Goal: Information Seeking & Learning: Learn about a topic

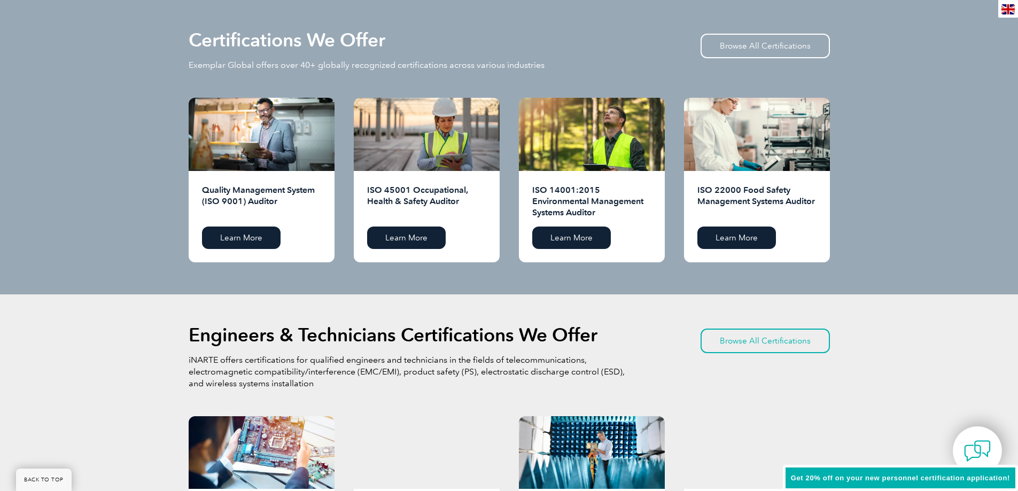
scroll to position [1176, 0]
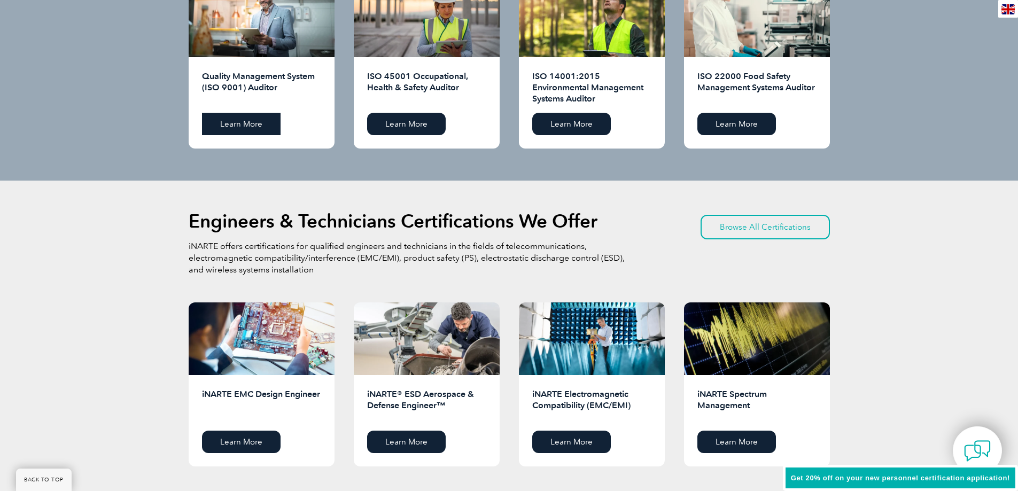
click at [251, 131] on link "Learn More" at bounding box center [241, 124] width 79 height 22
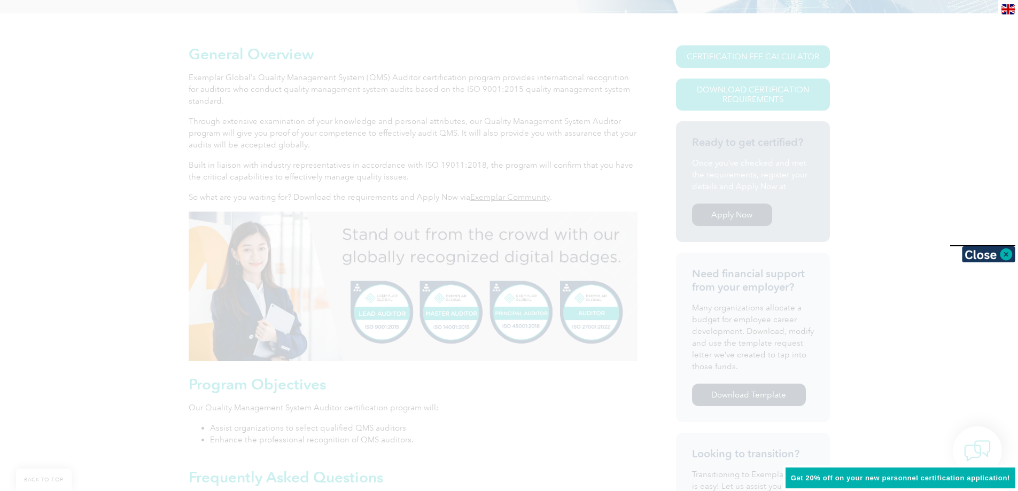
scroll to position [321, 0]
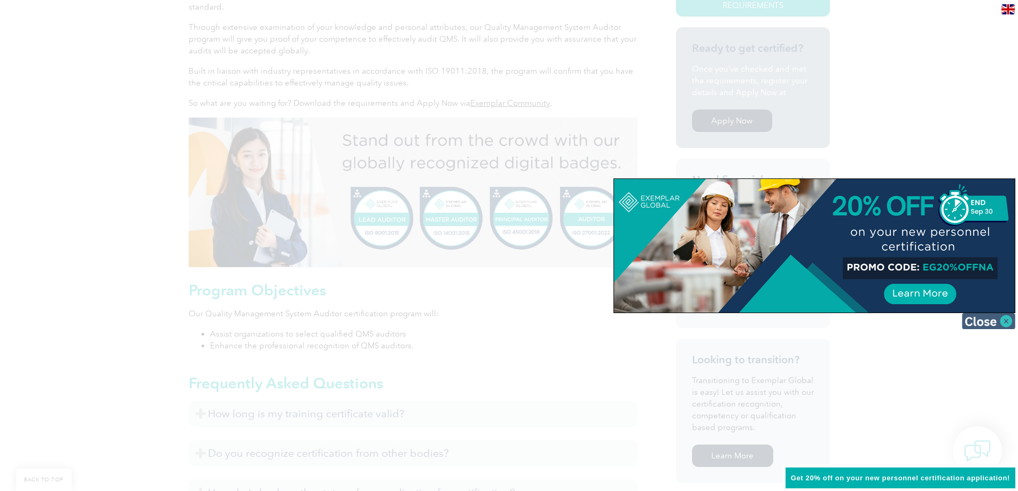
click at [1004, 323] on img at bounding box center [988, 321] width 53 height 16
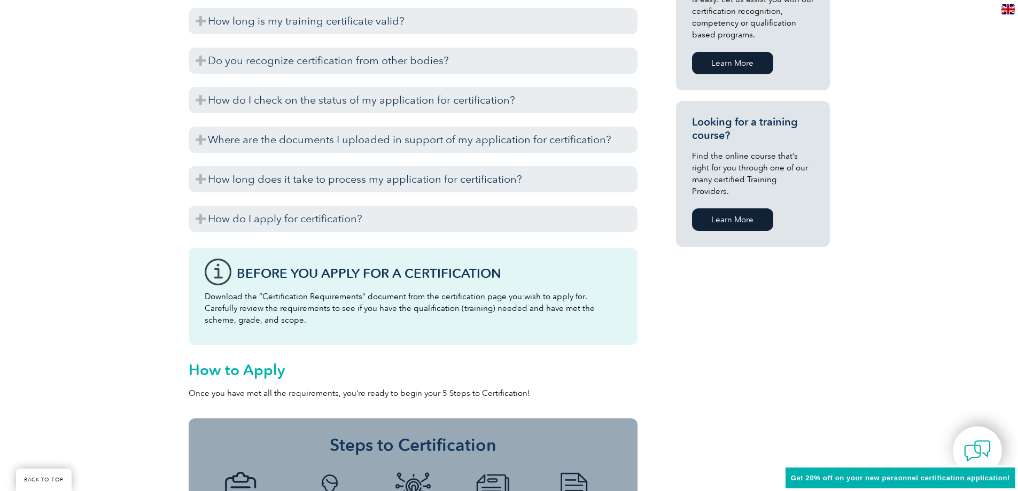
scroll to position [695, 0]
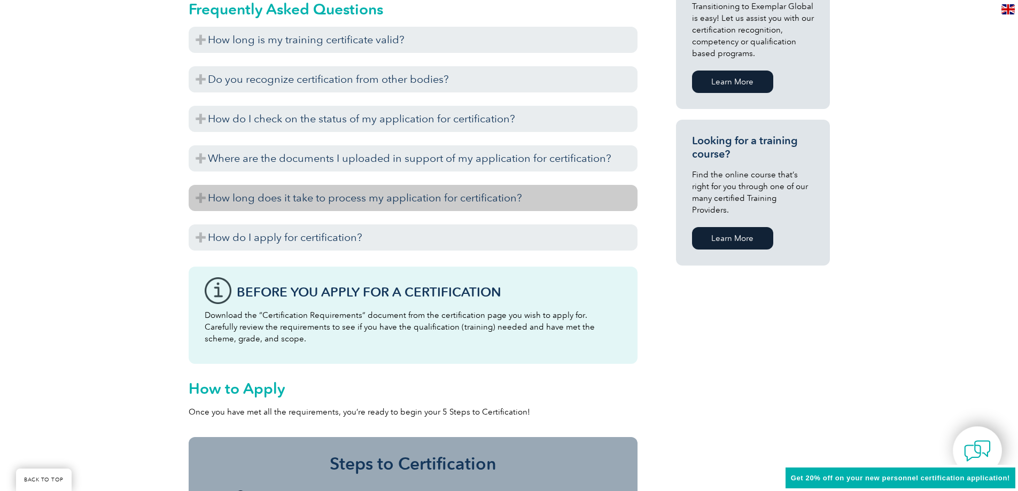
click at [211, 193] on h3 "How long does it take to process my application for certification?" at bounding box center [413, 198] width 449 height 26
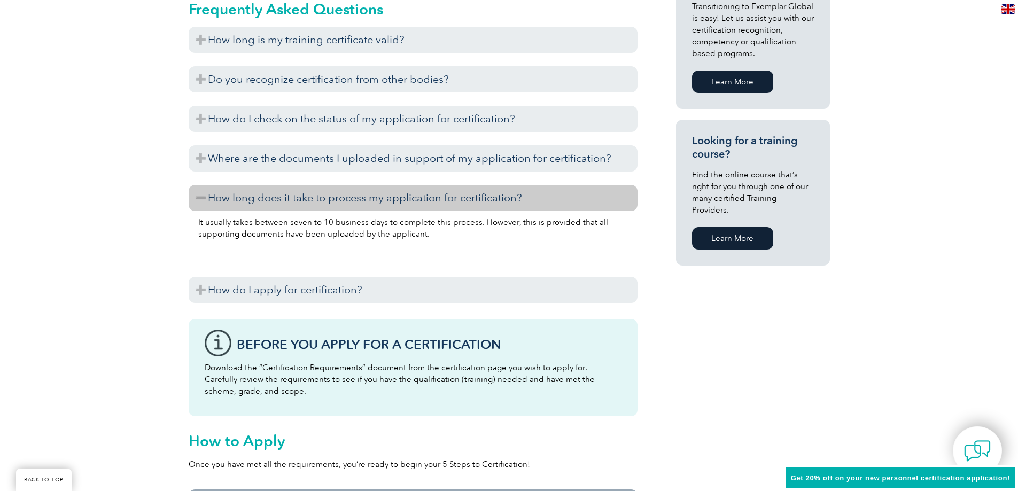
click at [211, 193] on h3 "How long does it take to process my application for certification?" at bounding box center [413, 198] width 449 height 26
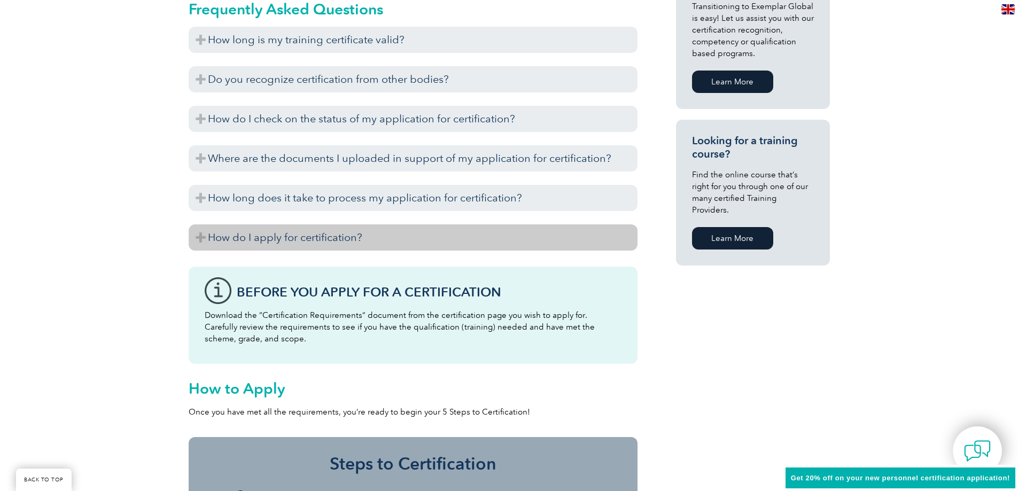
click at [235, 243] on h3 "How do I apply for certification?" at bounding box center [413, 237] width 449 height 26
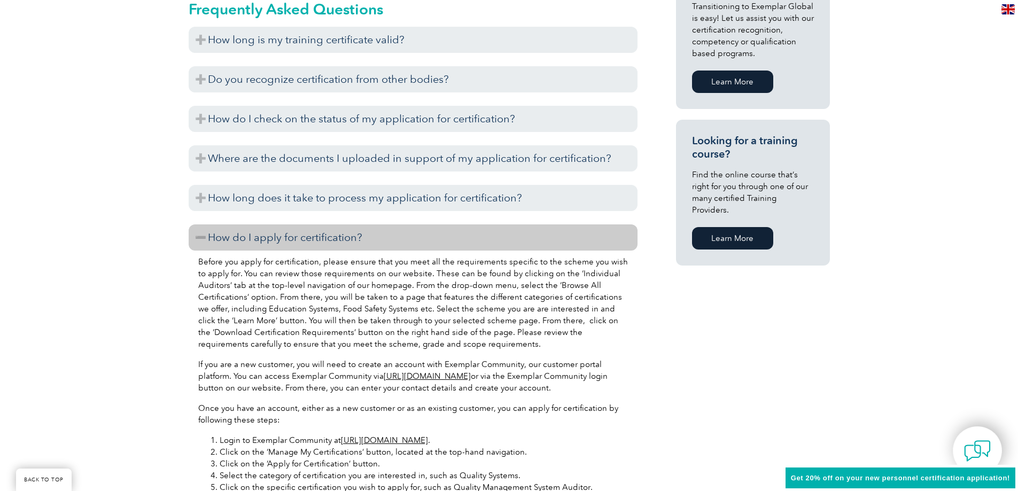
click at [235, 243] on h3 "How do I apply for certification?" at bounding box center [413, 237] width 449 height 26
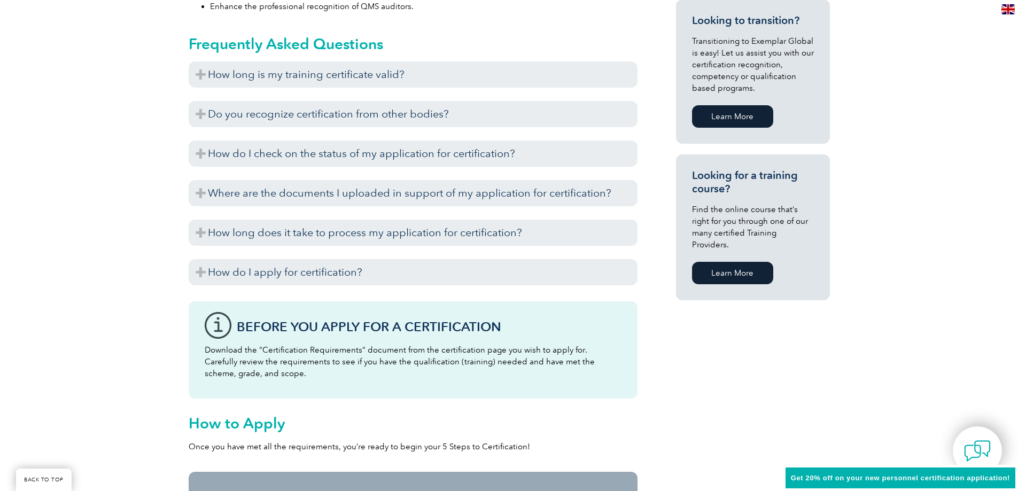
scroll to position [641, 0]
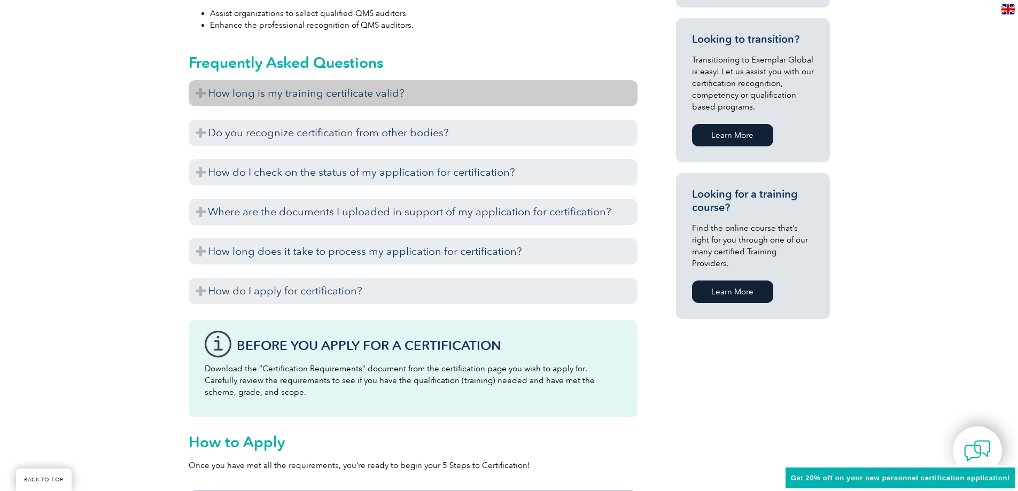
click at [300, 98] on h3 "How long is my training certificate valid?" at bounding box center [413, 93] width 449 height 26
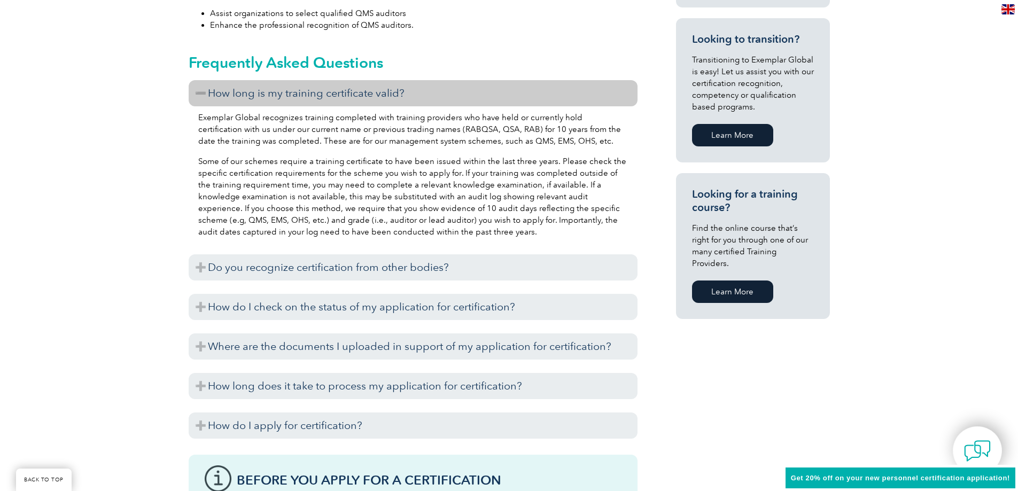
click at [206, 91] on h3 "How long is my training certificate valid?" at bounding box center [413, 93] width 449 height 26
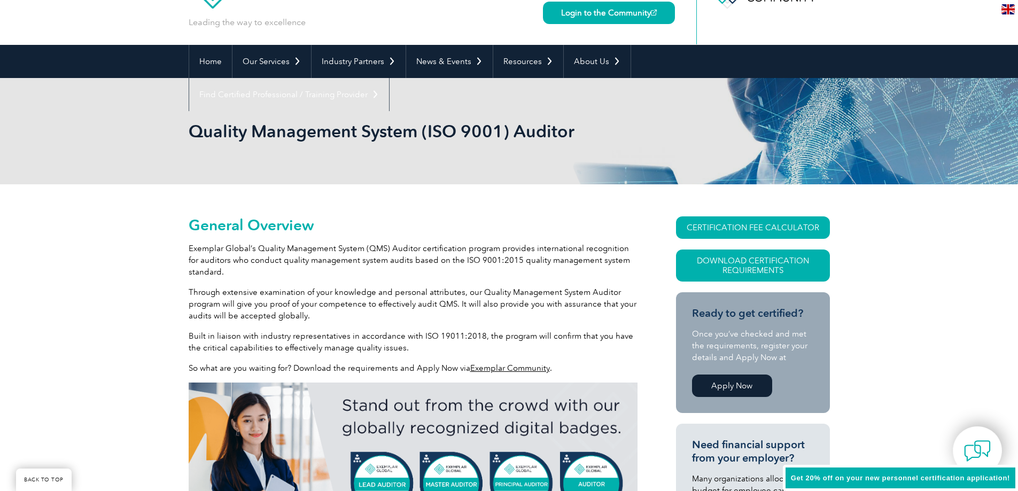
scroll to position [0, 0]
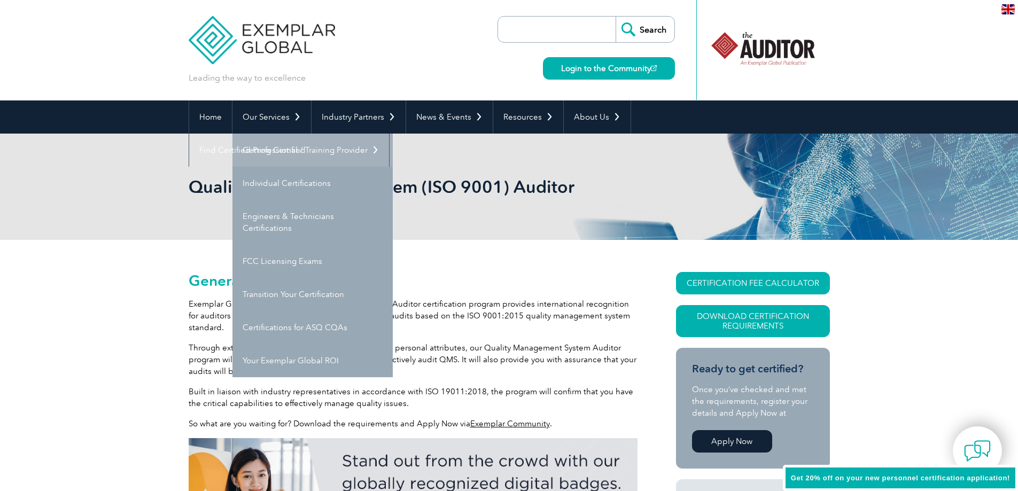
click at [321, 144] on link "Getting Certified" at bounding box center [312, 150] width 160 height 33
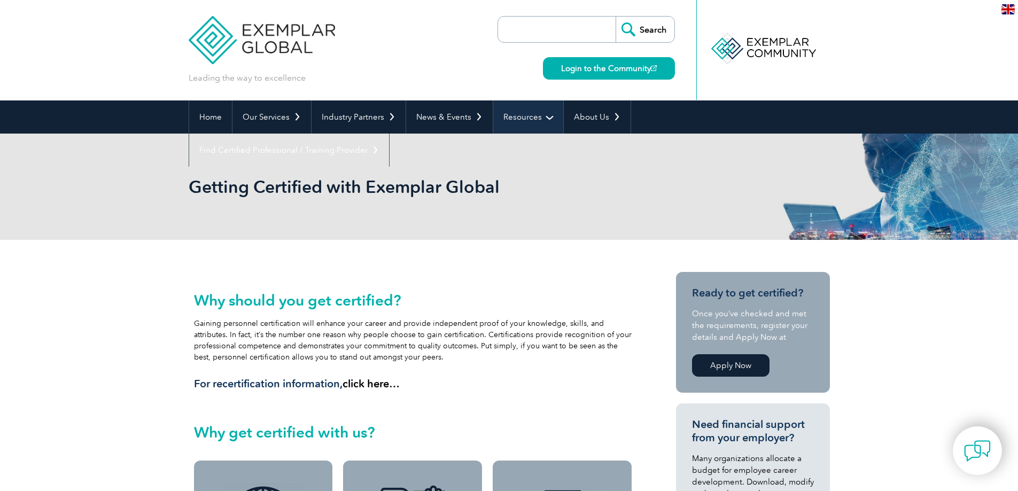
click at [534, 115] on link "Resources" at bounding box center [528, 116] width 70 height 33
click at [539, 118] on link "Resources" at bounding box center [528, 116] width 70 height 33
click at [545, 116] on link "Resources" at bounding box center [528, 116] width 70 height 33
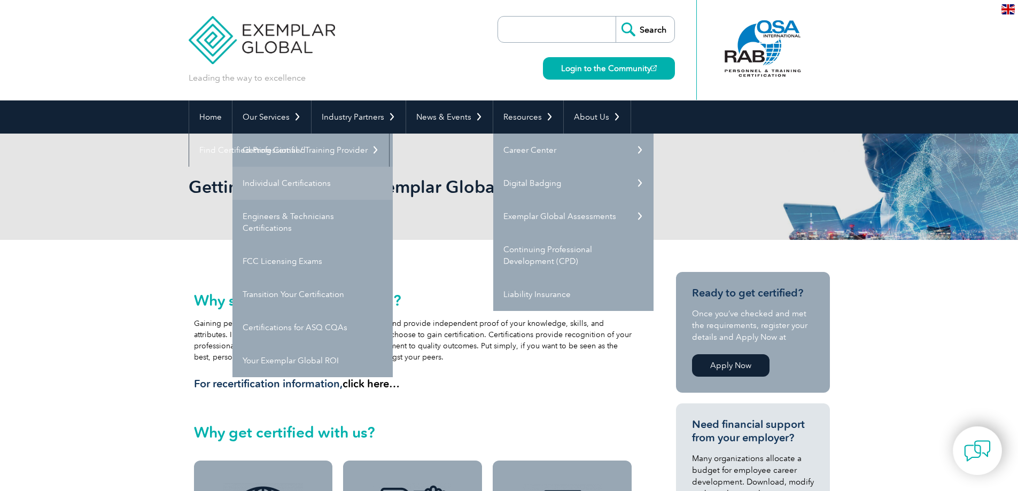
click at [276, 186] on link "Individual Certifications" at bounding box center [312, 183] width 160 height 33
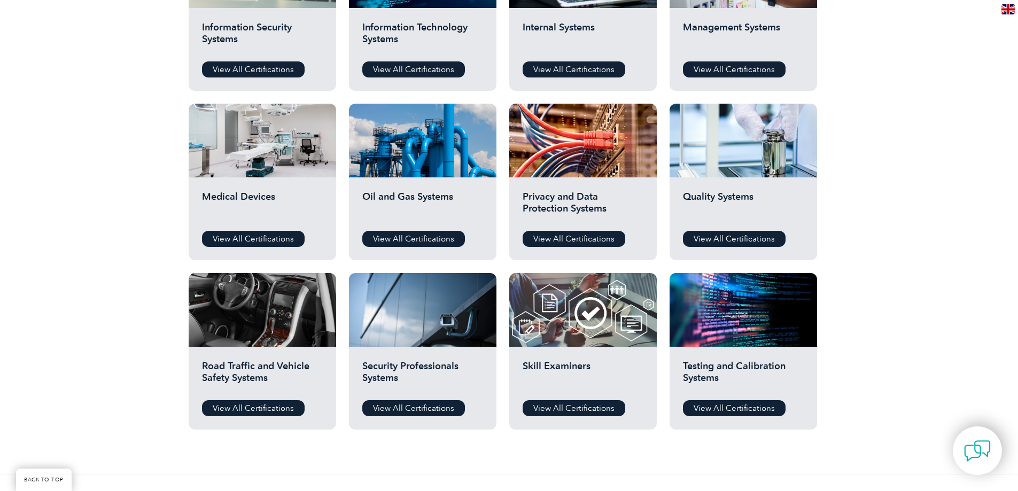
scroll to position [641, 0]
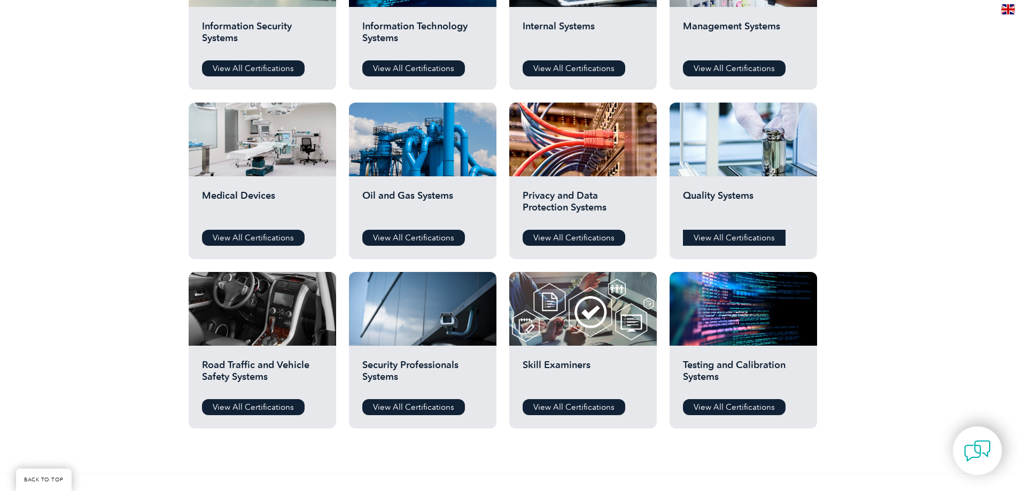
click at [759, 242] on link "View All Certifications" at bounding box center [734, 238] width 103 height 16
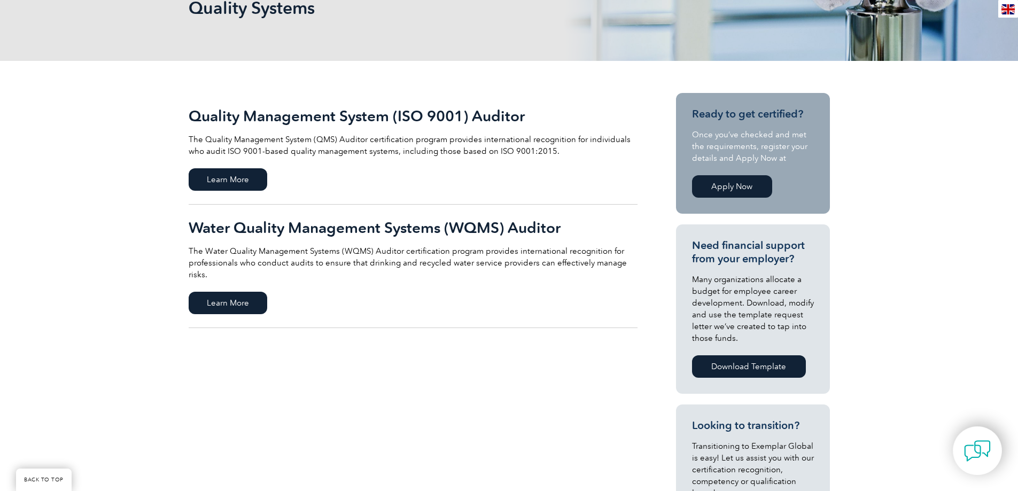
scroll to position [160, 0]
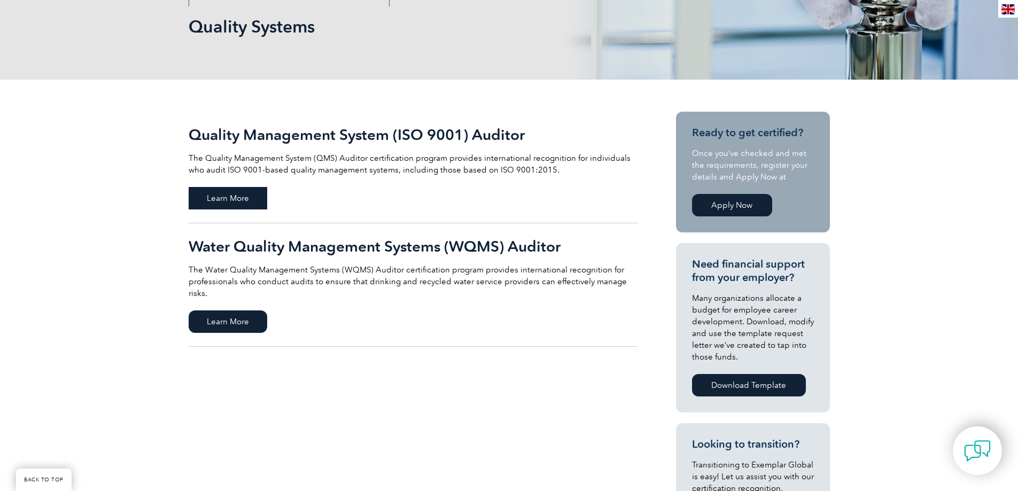
click at [236, 199] on span "Learn More" at bounding box center [228, 198] width 79 height 22
